Goal: Complete application form: Complete application form

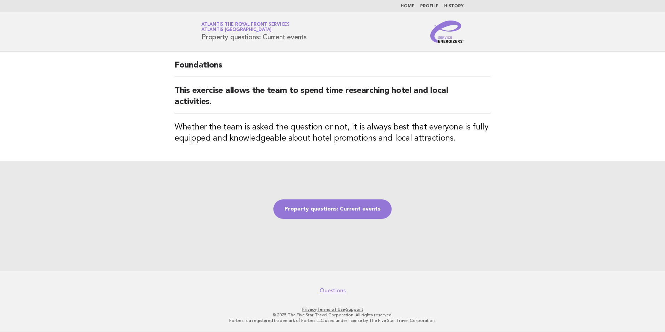
click at [552, 129] on main "Foundations This exercise allows the team to spend time researching hotel and l…" at bounding box center [332, 160] width 665 height 219
click at [342, 217] on link "Property questions: Current events" at bounding box center [332, 208] width 118 height 19
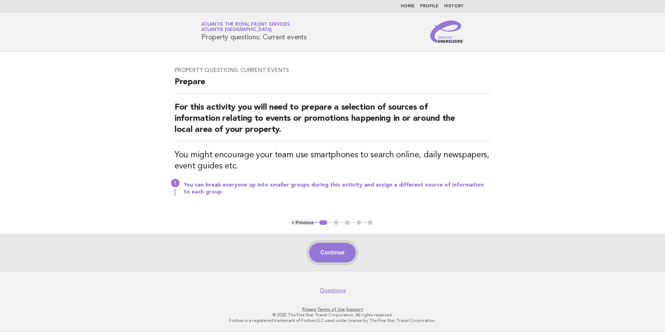
click at [342, 252] on button "Continue" at bounding box center [332, 252] width 46 height 19
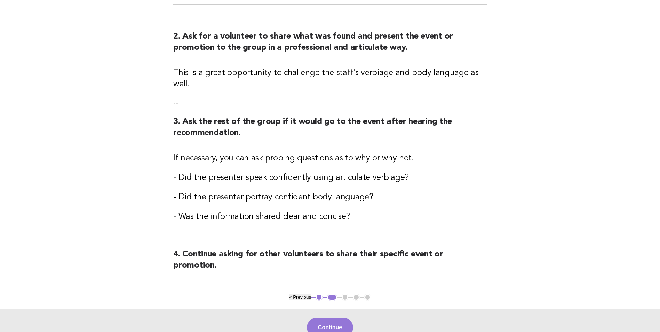
scroll to position [193, 0]
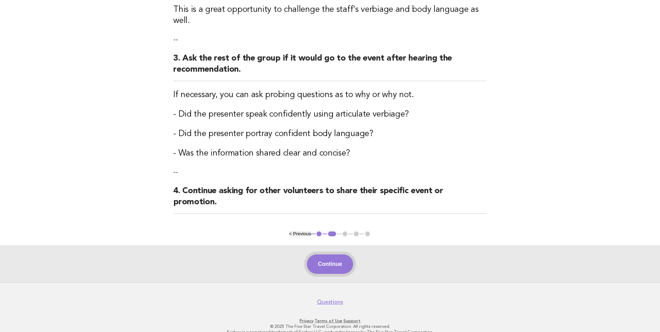
click at [346, 254] on button "Continue" at bounding box center [330, 263] width 46 height 19
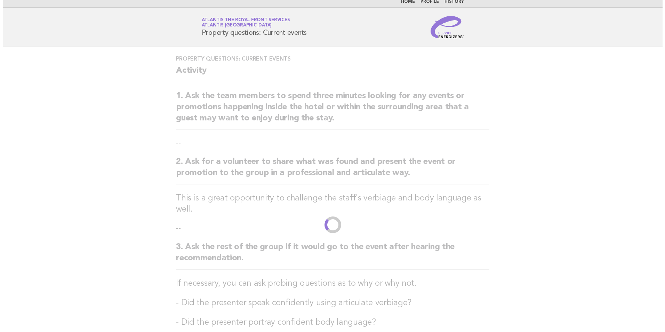
scroll to position [0, 0]
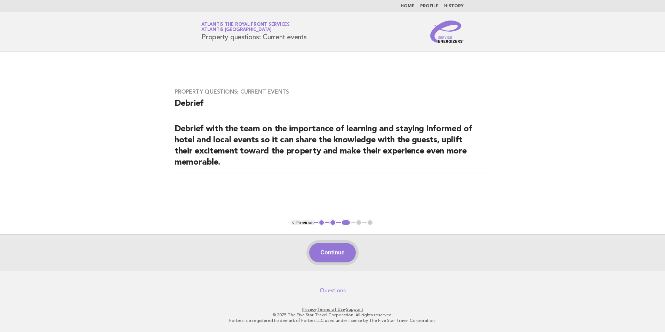
click at [342, 254] on button "Continue" at bounding box center [332, 252] width 46 height 19
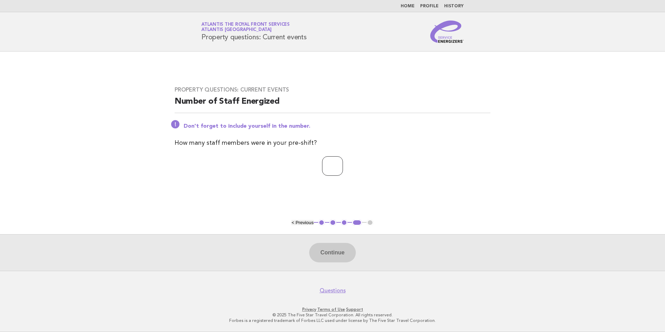
click at [331, 162] on input "number" at bounding box center [332, 165] width 21 height 19
type input "*"
click at [347, 255] on button "Continue" at bounding box center [332, 252] width 46 height 19
